Goal: Task Accomplishment & Management: Complete application form

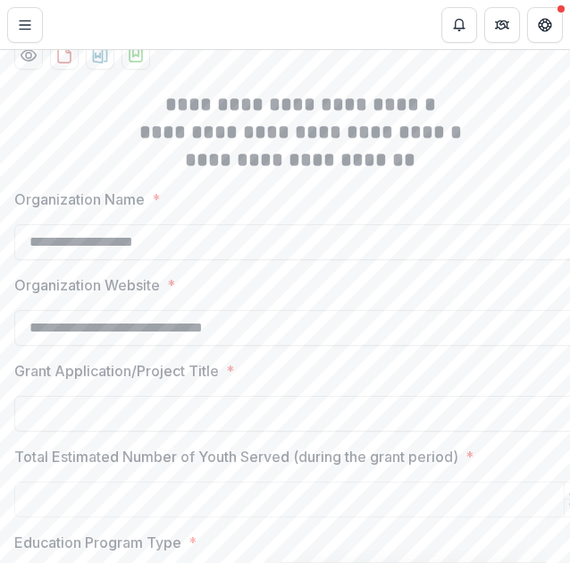
scroll to position [330, 0]
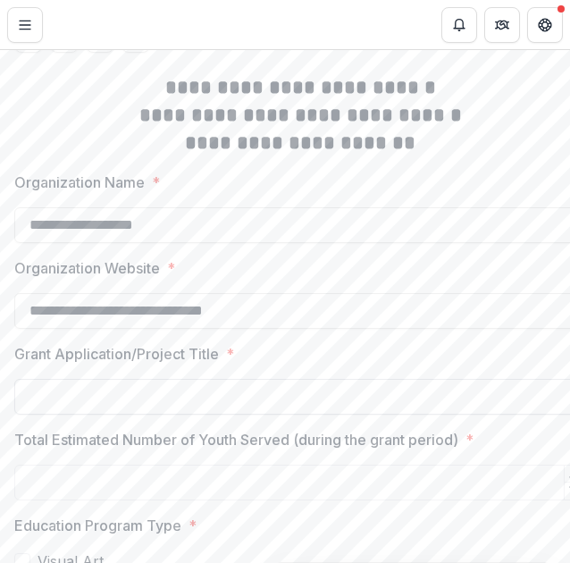
click at [144, 413] on input "Grant Application/Project Title *" at bounding box center [300, 397] width 572 height 36
paste input "**********"
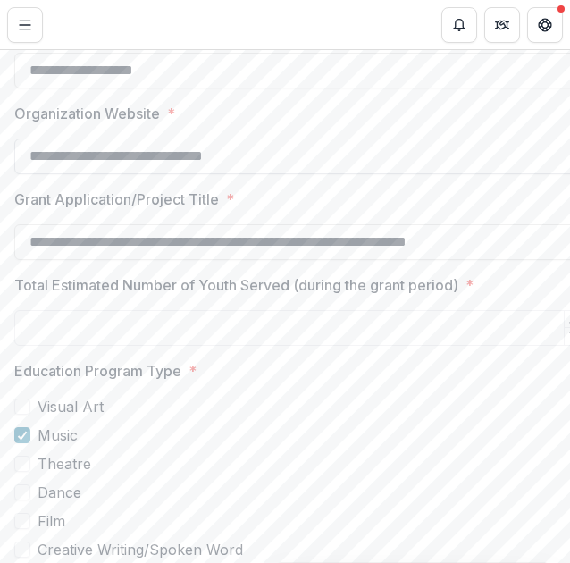
scroll to position [508, 0]
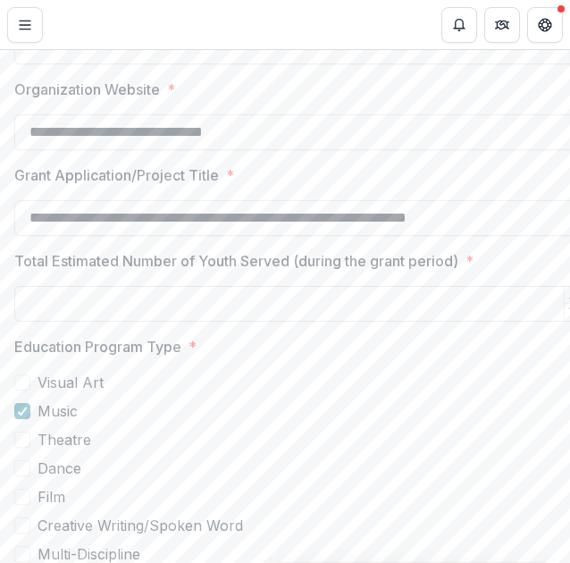
type input "**********"
click at [358, 314] on input "Total Estimated Number of Youth Served (during the grant period) *" at bounding box center [300, 304] width 572 height 36
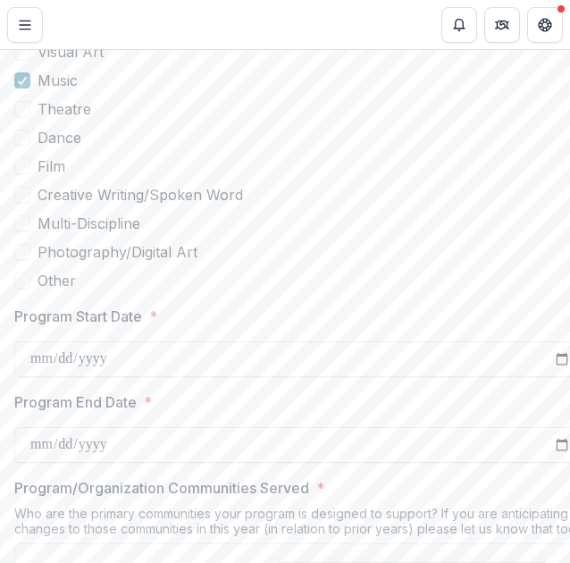
scroll to position [866, 0]
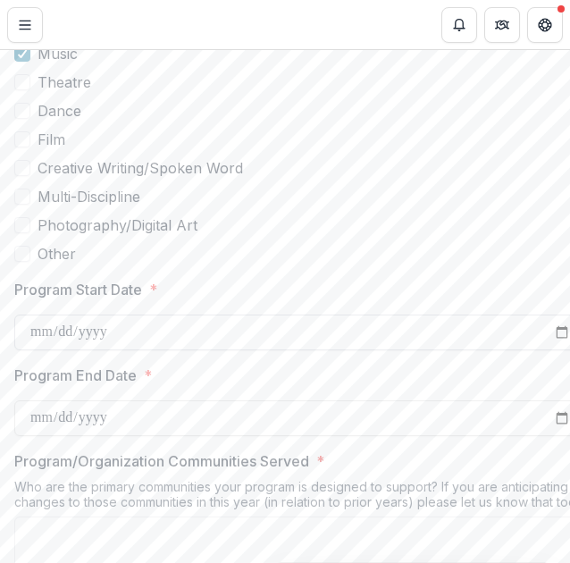
type input "****"
click at [137, 340] on input "Program Start Date *" at bounding box center [300, 332] width 572 height 36
type input "**********"
click at [50, 431] on input "Program End Date *" at bounding box center [300, 418] width 572 height 36
type input "**********"
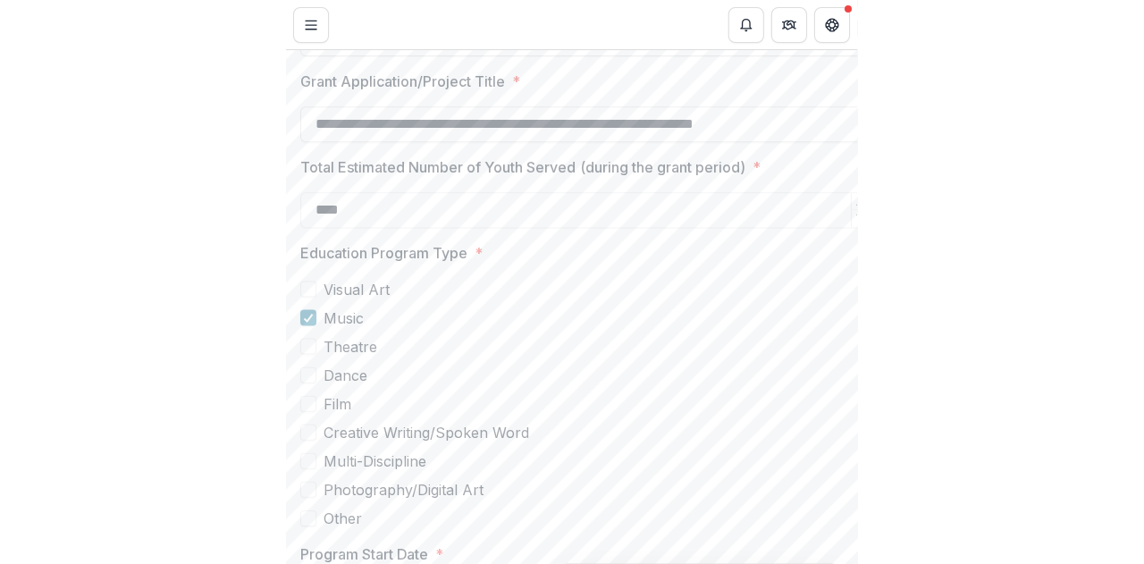
scroll to position [0, 0]
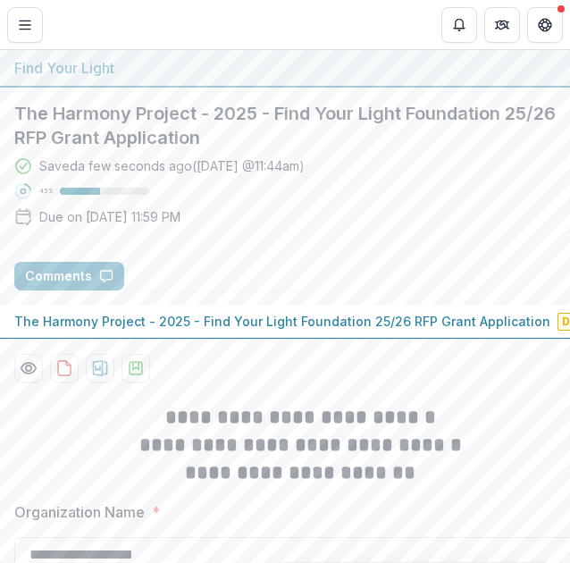
click at [386, 317] on p "The Harmony Project - 2025 - Find Your Light Foundation 25/26 RFP Grant Applica…" at bounding box center [282, 321] width 536 height 19
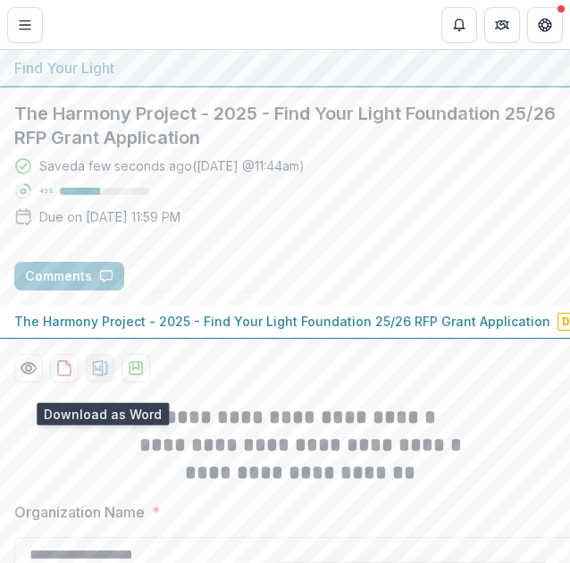
click at [96, 376] on icon "download-proposal" at bounding box center [100, 368] width 15 height 16
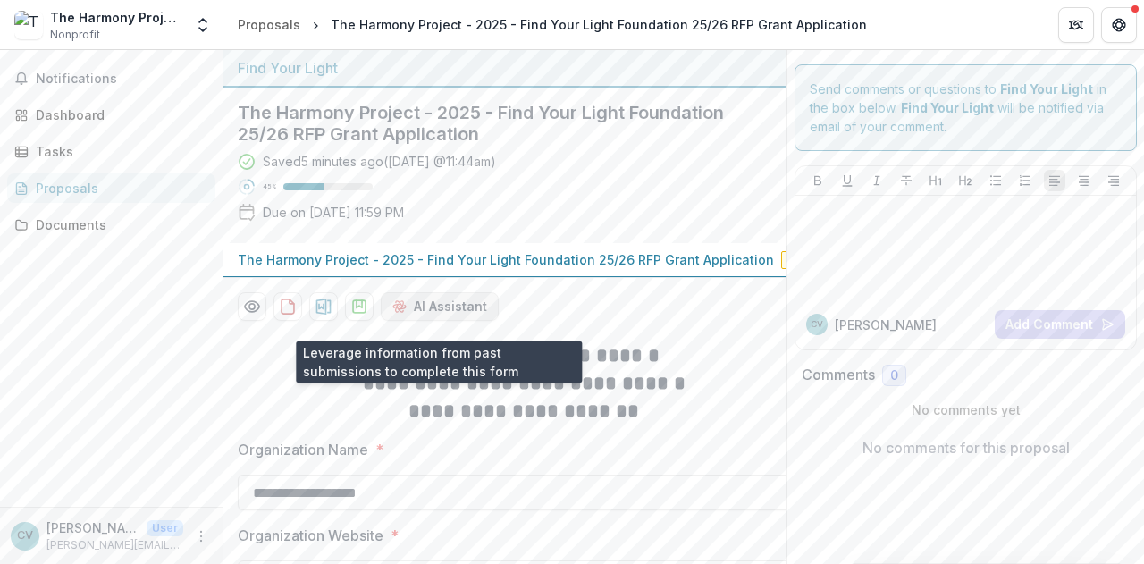
click at [448, 314] on button "AI Assistant" at bounding box center [440, 306] width 118 height 29
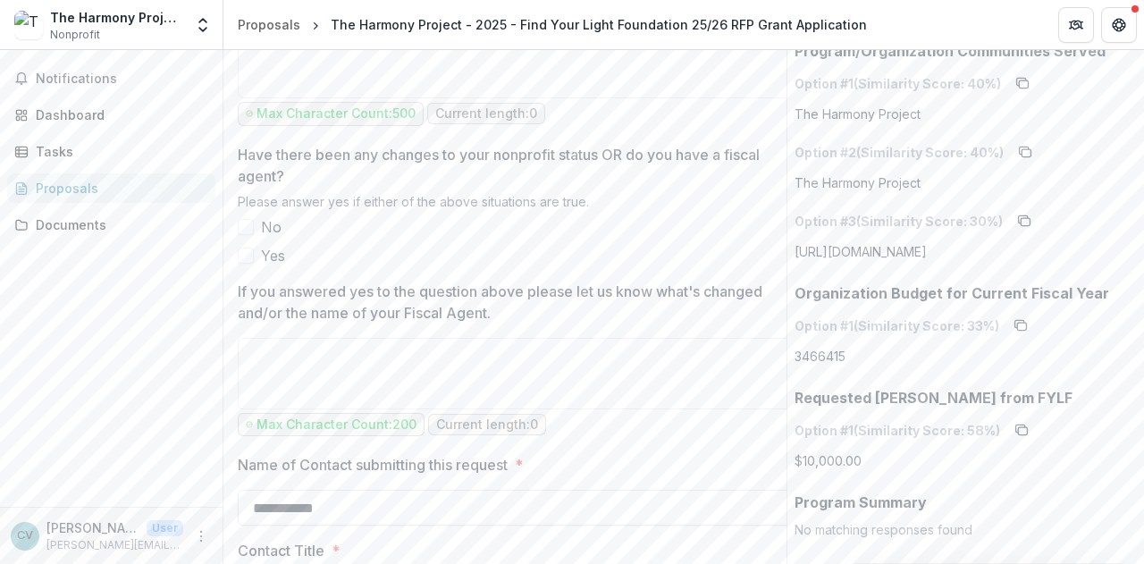
scroll to position [2055, 0]
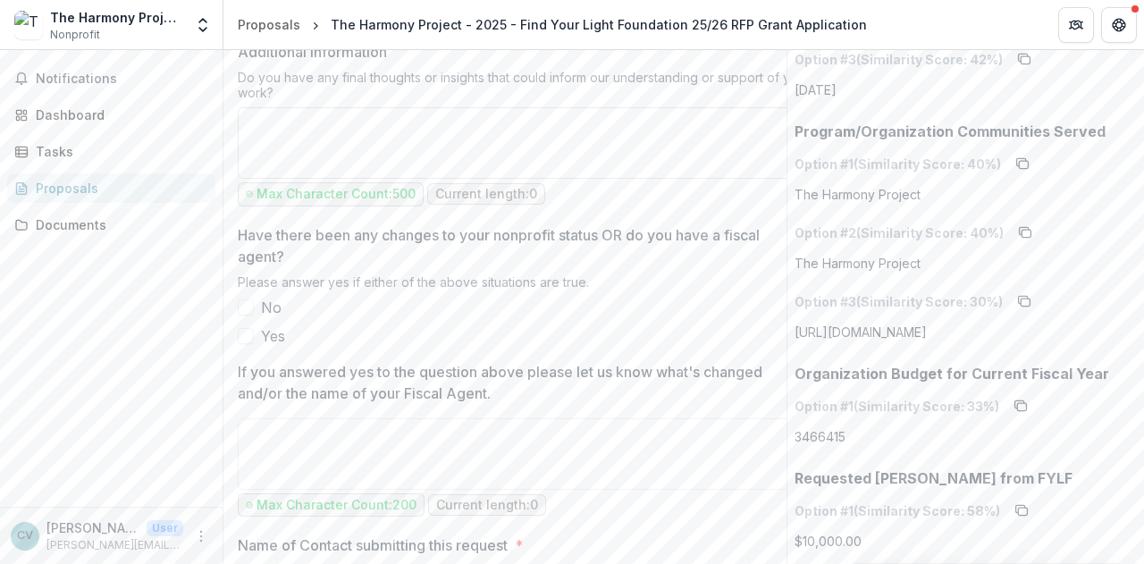
click at [609, 127] on textarea "Additional Information" at bounding box center [524, 142] width 572 height 71
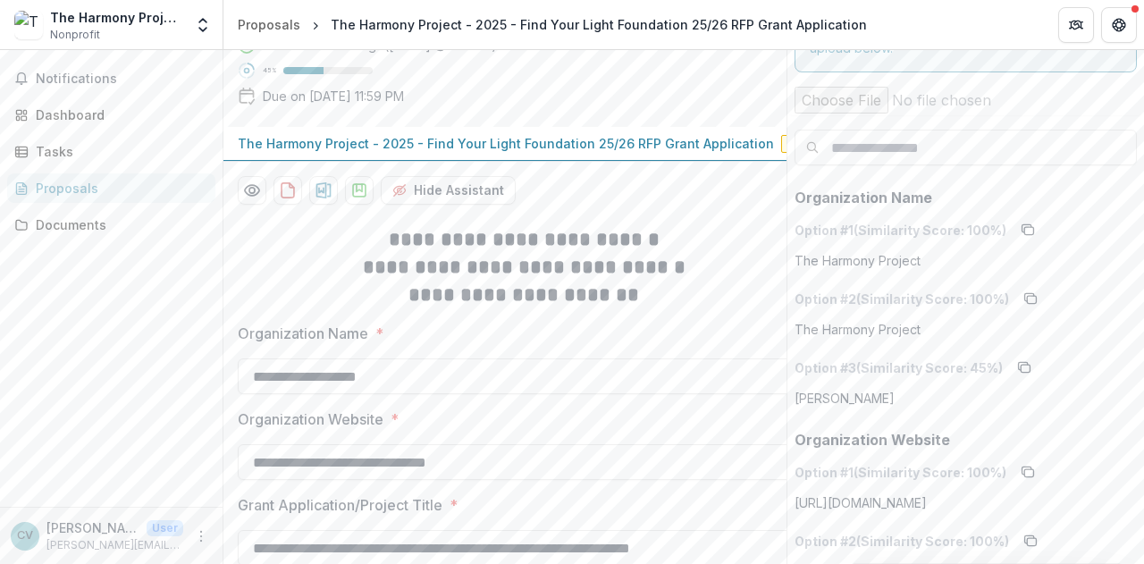
scroll to position [89, 0]
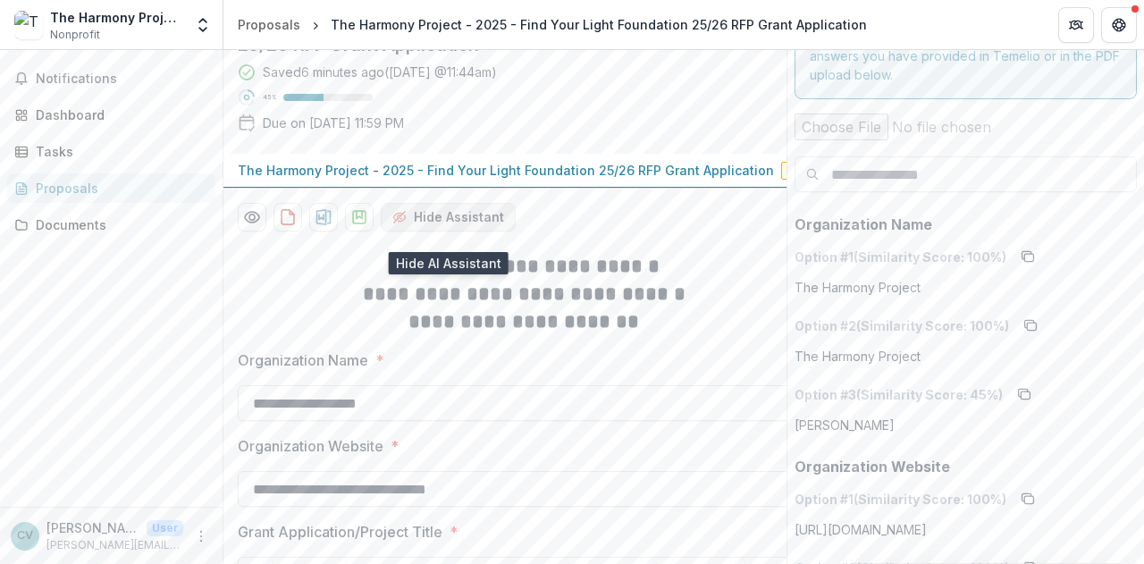
click at [415, 219] on button "Hide Assistant" at bounding box center [448, 217] width 135 height 29
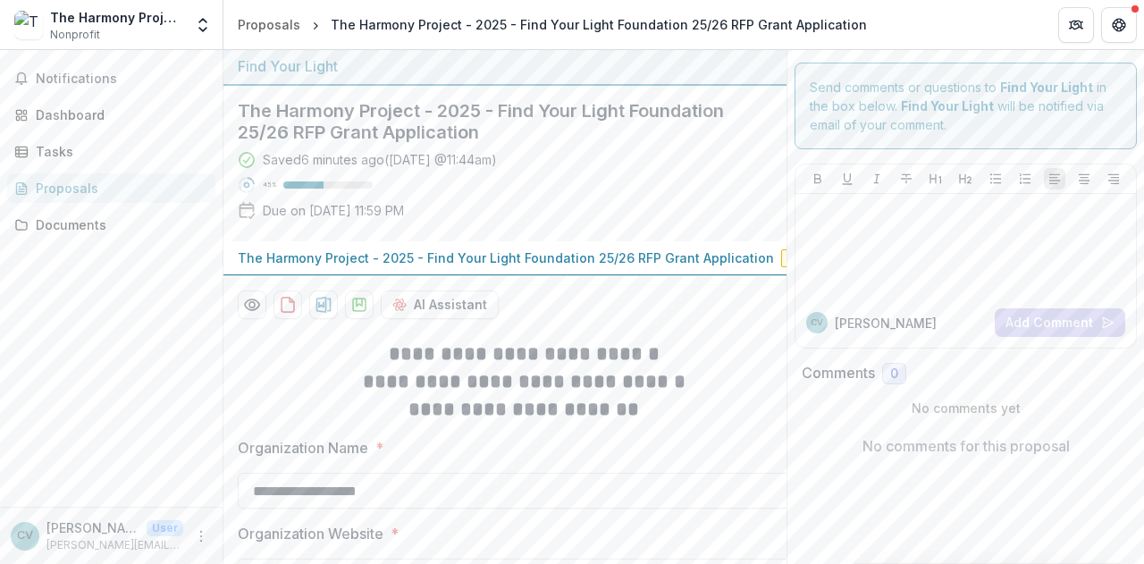
scroll to position [0, 0]
click at [1119, 26] on icon "Get Help" at bounding box center [1118, 25] width 14 height 14
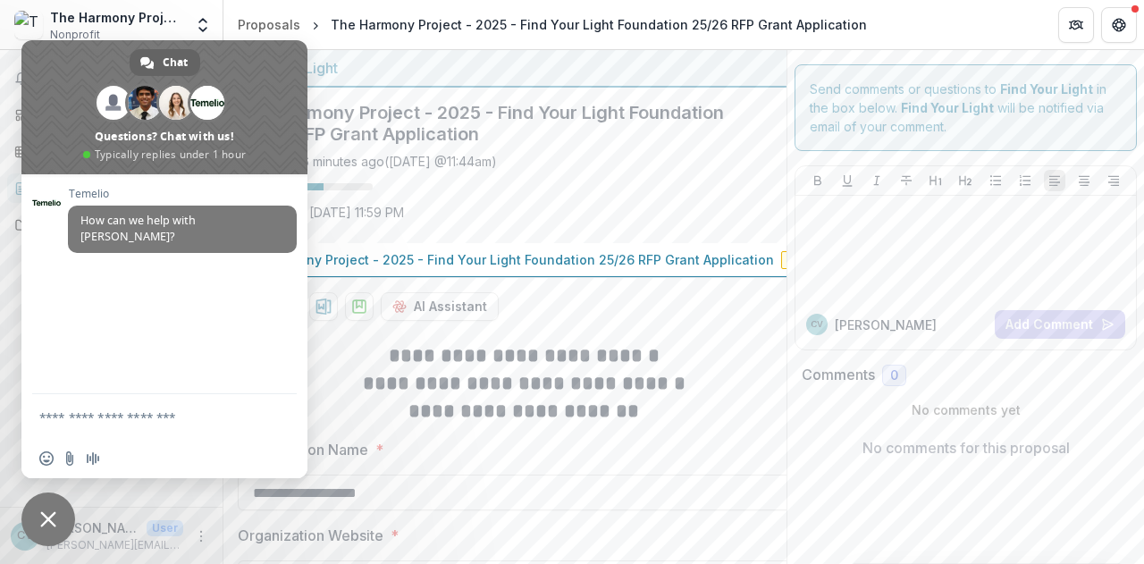
click at [45, 533] on span "Close chat" at bounding box center [48, 519] width 54 height 54
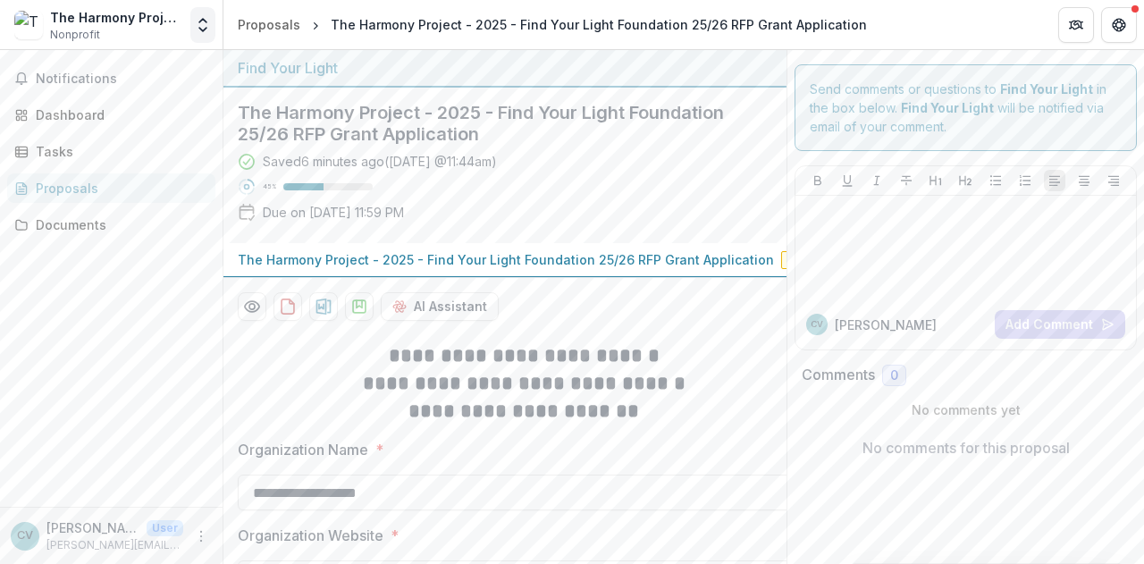
click at [204, 30] on polyline "Open entity switcher" at bounding box center [202, 30] width 7 height 4
click at [201, 19] on icon "Open entity switcher" at bounding box center [203, 25] width 18 height 18
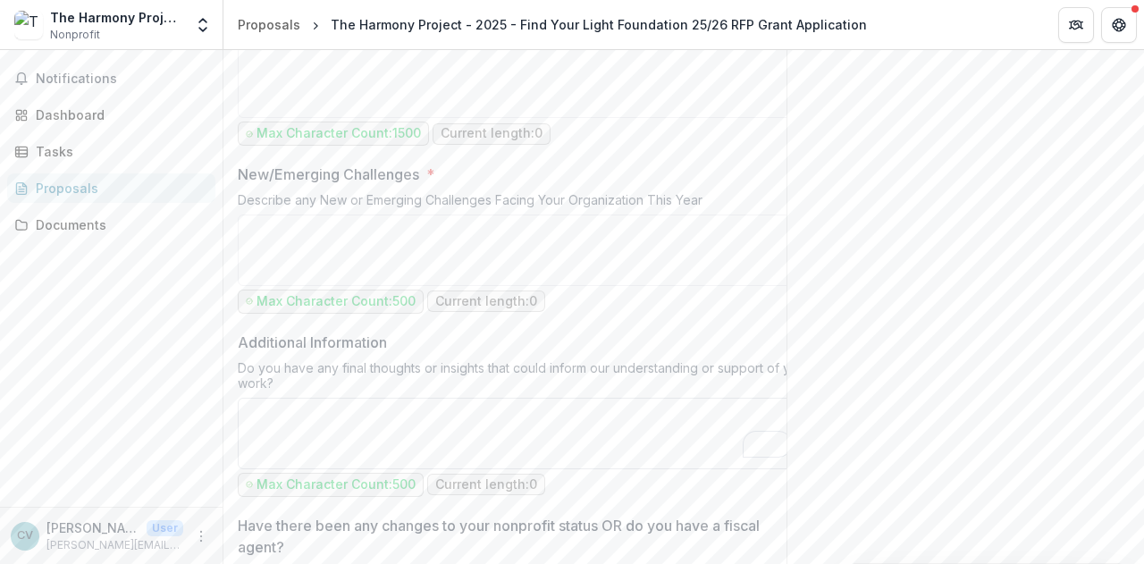
scroll to position [1787, 0]
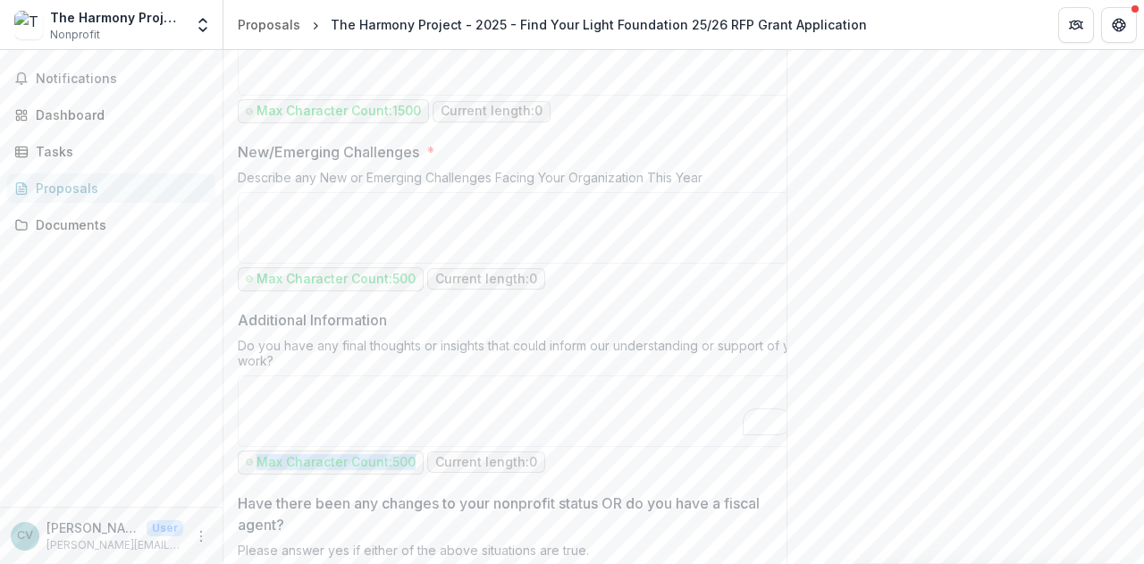
drag, startPoint x: 412, startPoint y: 463, endPoint x: 257, endPoint y: 468, distance: 154.6
click at [257, 468] on p "Max Character Count: 500" at bounding box center [335, 462] width 159 height 15
copy p "Max Character Count: 500"
